Goal: Obtain resource: Download file/media

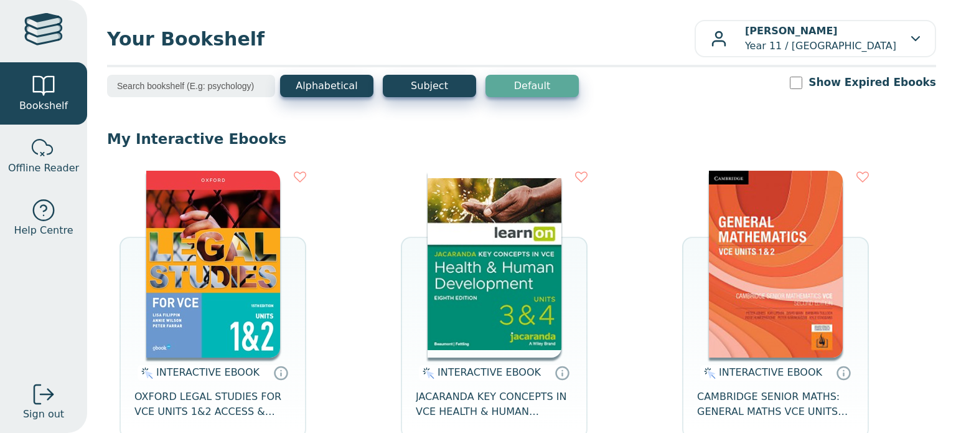
click at [555, 228] on img at bounding box center [495, 264] width 134 height 187
click at [559, 371] on icon at bounding box center [562, 372] width 19 height 18
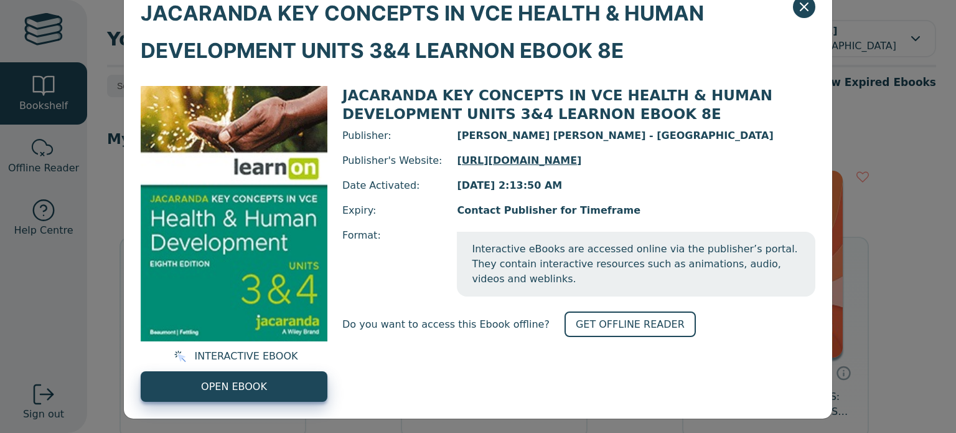
scroll to position [44, 0]
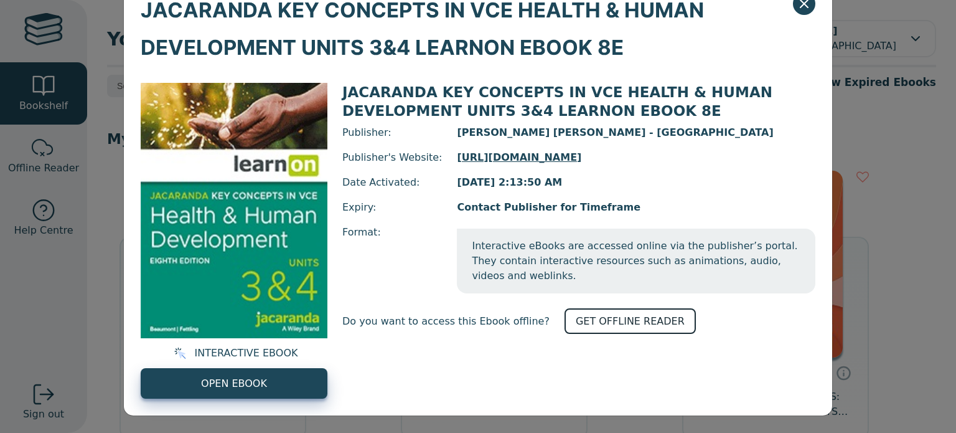
click at [598, 322] on link "GET OFFLINE READER" at bounding box center [630, 321] width 131 height 26
click at [802, 12] on button "Close" at bounding box center [804, 4] width 22 height 22
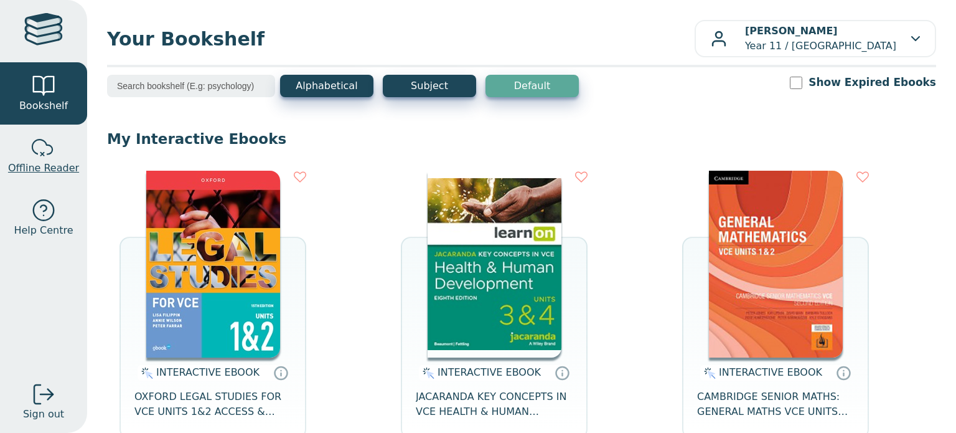
click at [35, 169] on span "Offline Reader" at bounding box center [43, 168] width 71 height 15
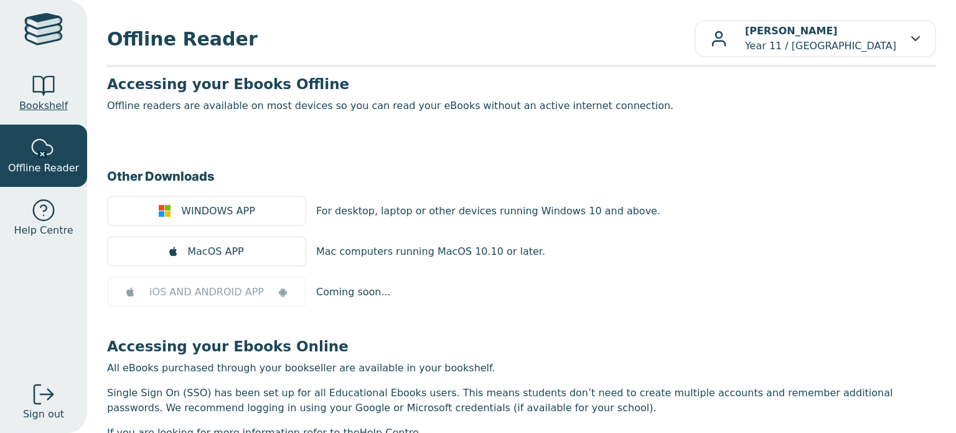
click at [40, 112] on span "Bookshelf" at bounding box center [43, 105] width 49 height 15
click at [45, 102] on span "Bookshelf" at bounding box center [43, 105] width 49 height 15
